Goal: Find specific page/section: Find specific page/section

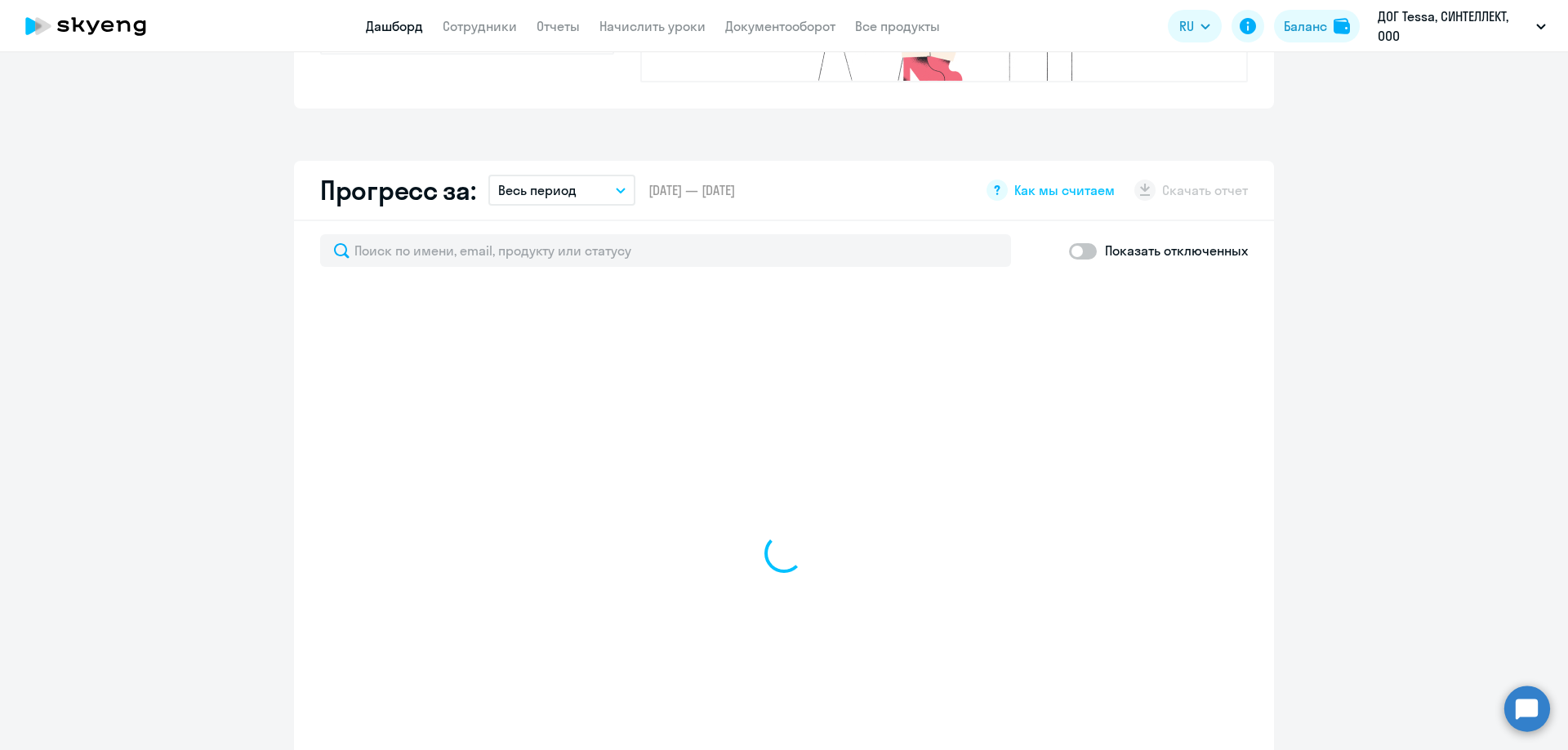
scroll to position [898, 0]
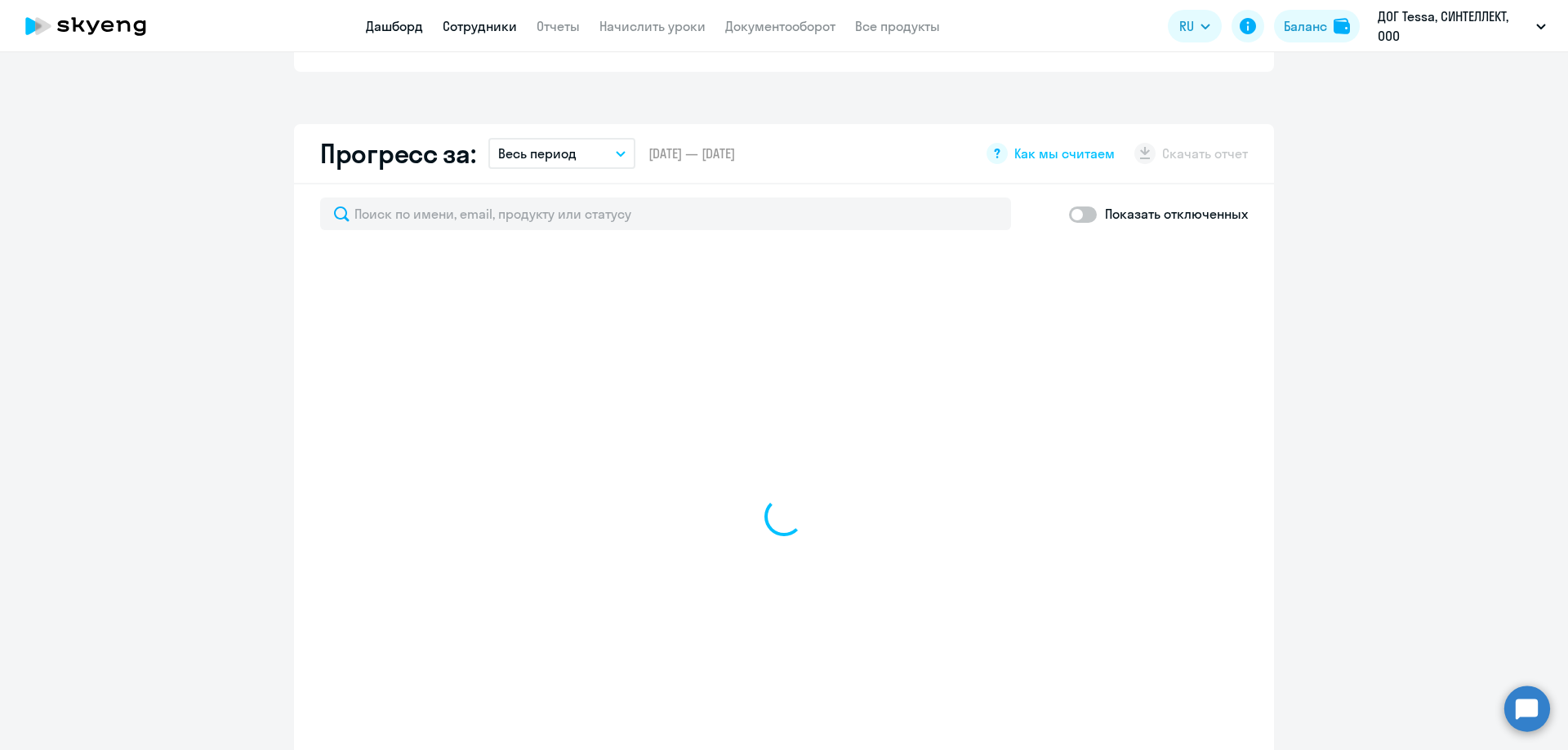
click at [460, 29] on link "Сотрудники" at bounding box center [479, 26] width 74 height 17
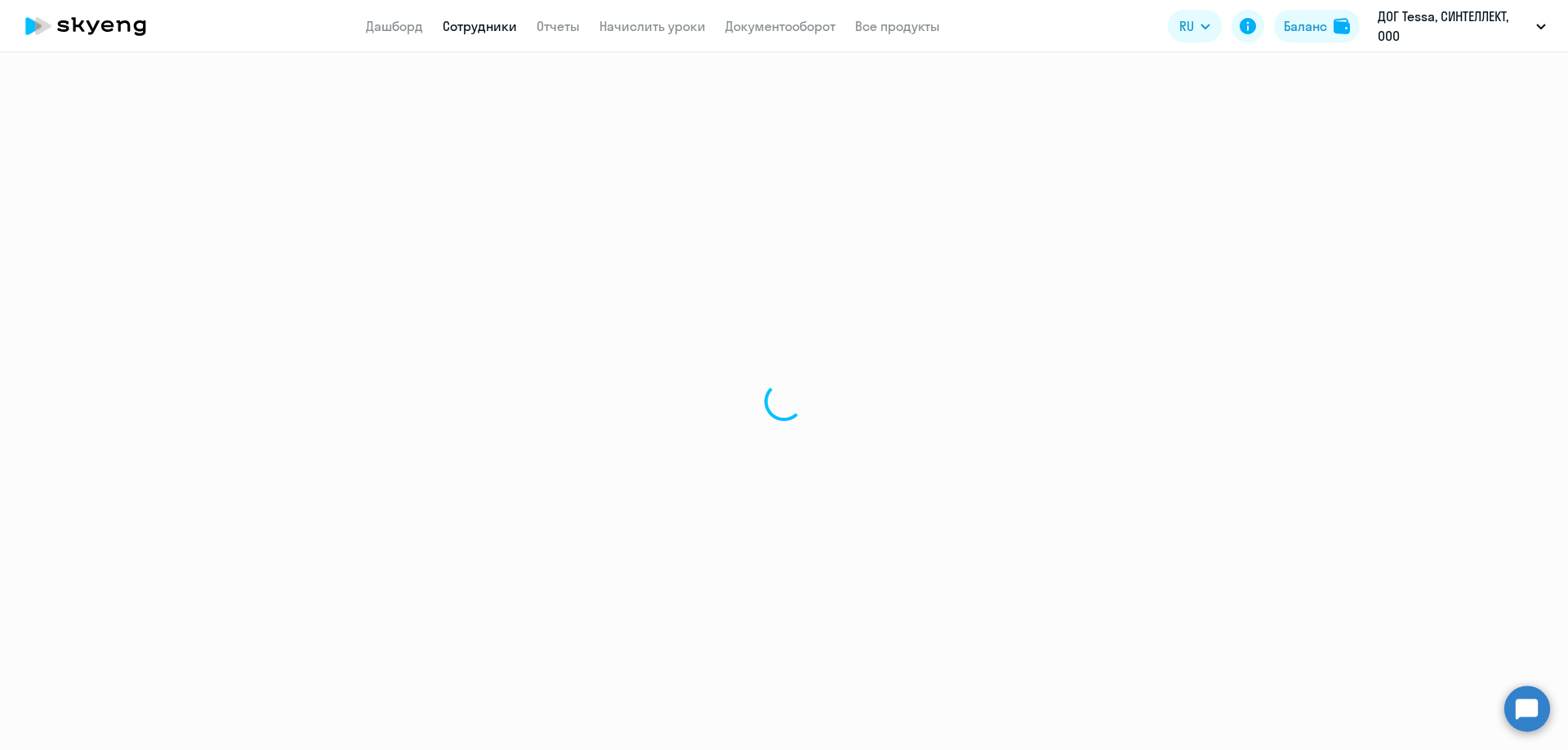
select select "30"
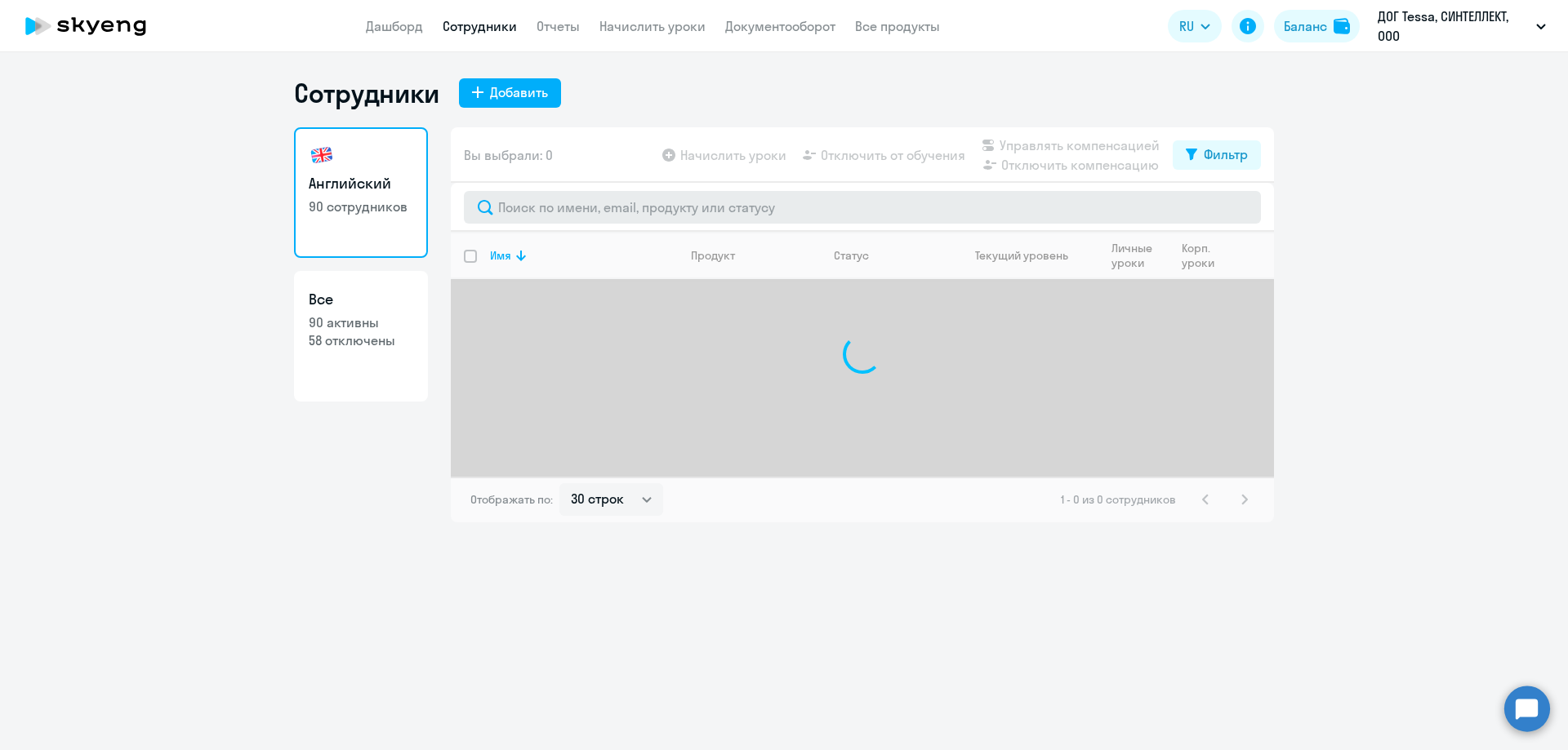
drag, startPoint x: 641, startPoint y: 225, endPoint x: 647, endPoint y: 207, distance: 19.0
click at [641, 219] on div at bounding box center [862, 208] width 823 height 49
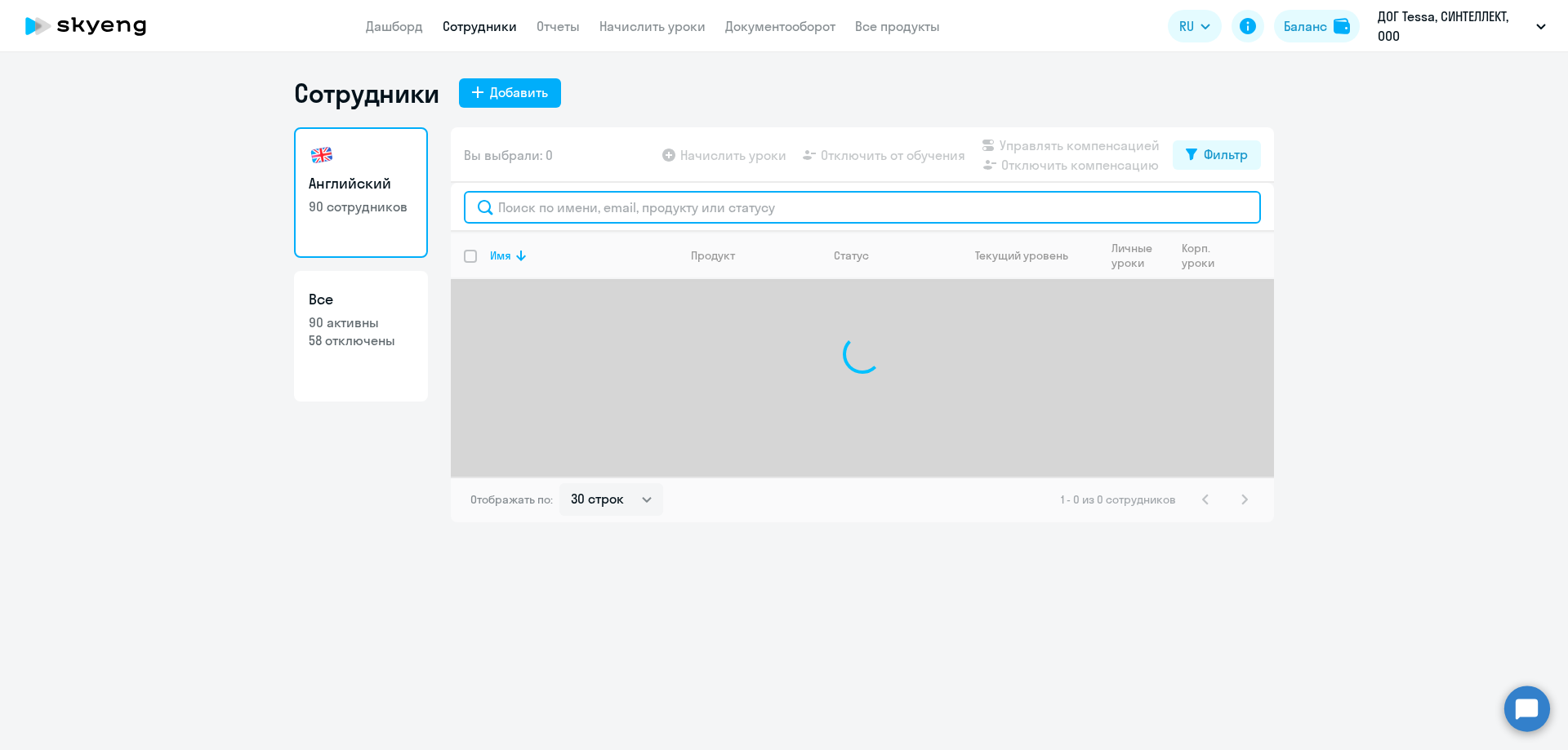
drag, startPoint x: 647, startPoint y: 203, endPoint x: 640, endPoint y: 160, distance: 43.6
click at [647, 201] on input "text" at bounding box center [863, 207] width 798 height 32
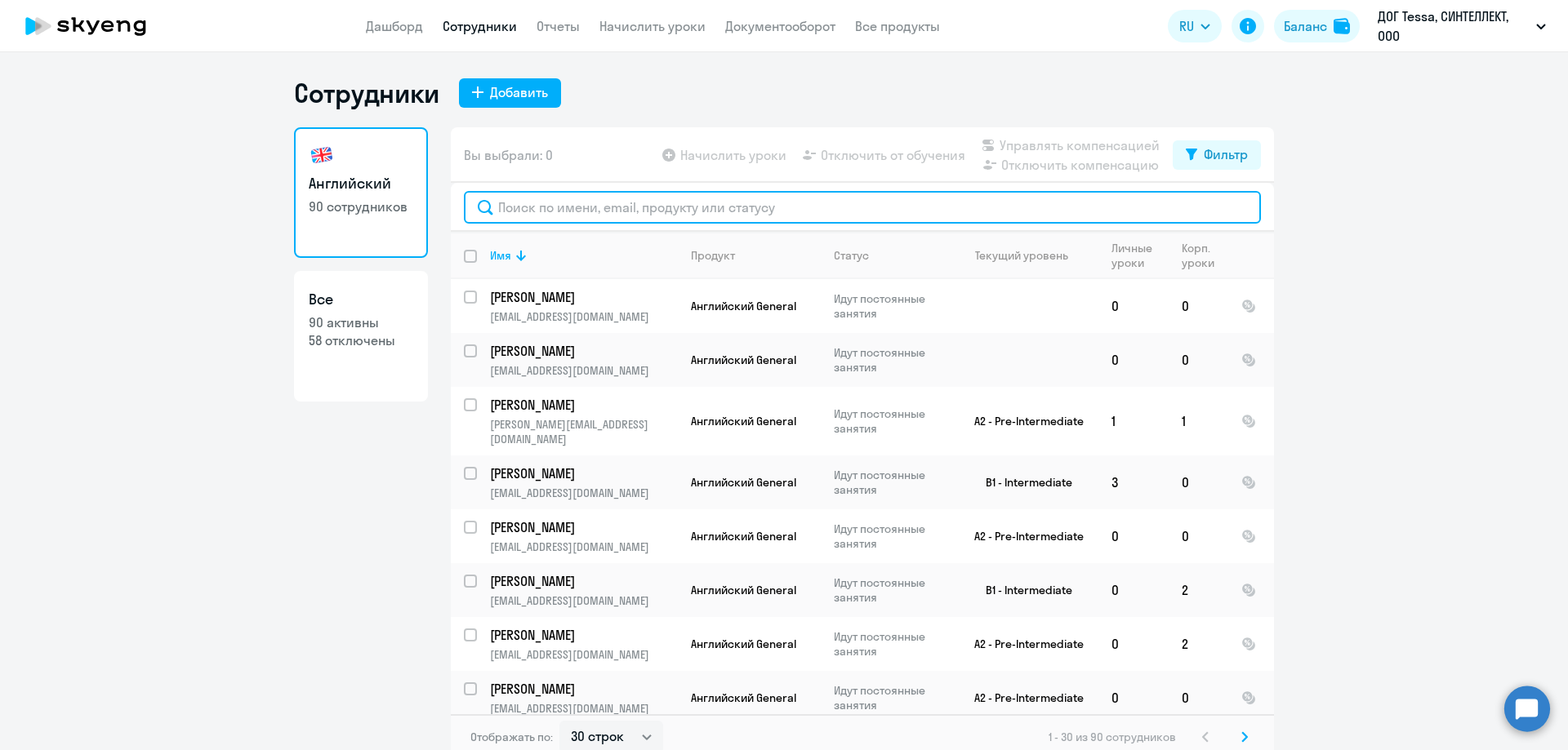
click at [799, 206] on input "text" at bounding box center [863, 207] width 798 height 32
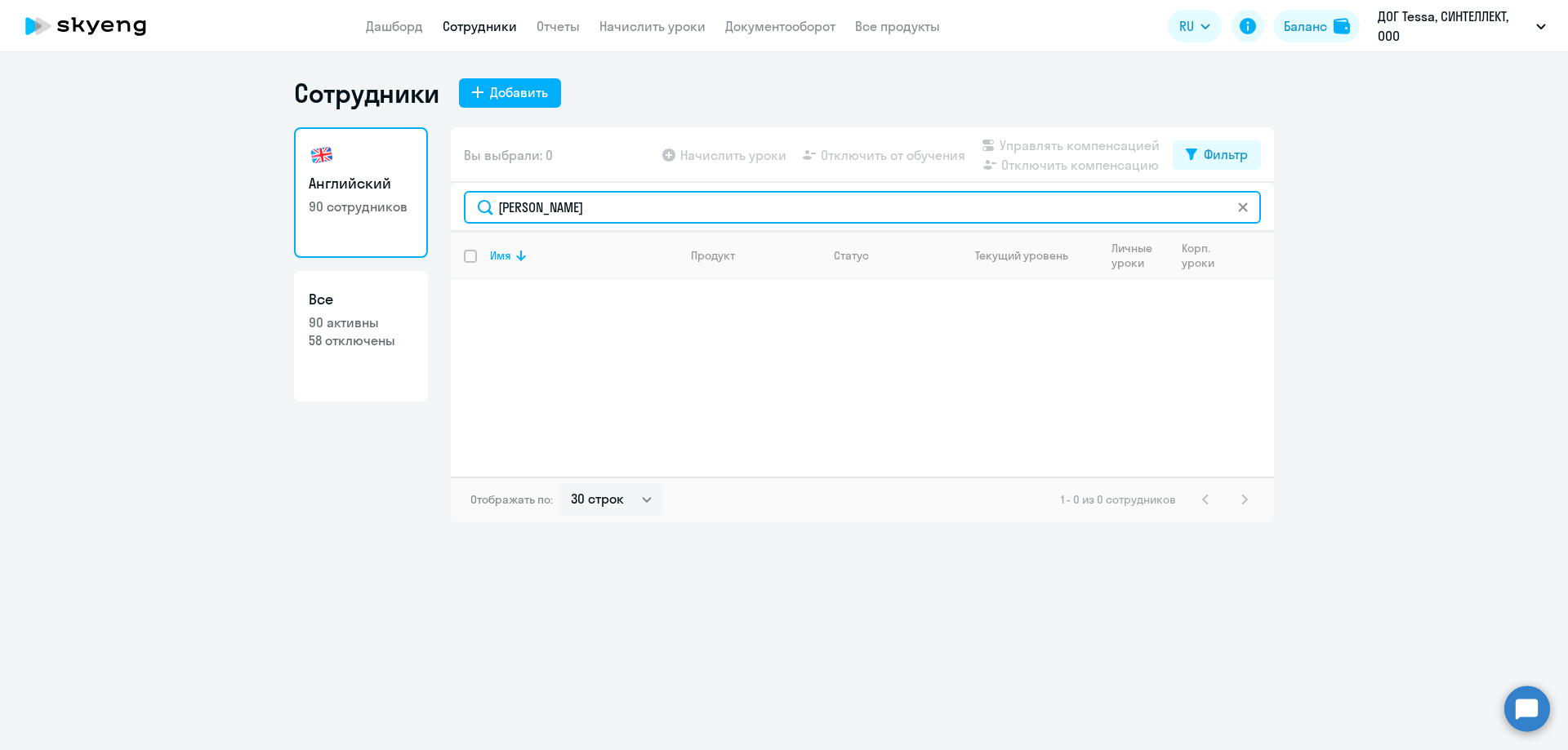
type input "[PERSON_NAME]"
